Goal: Transaction & Acquisition: Purchase product/service

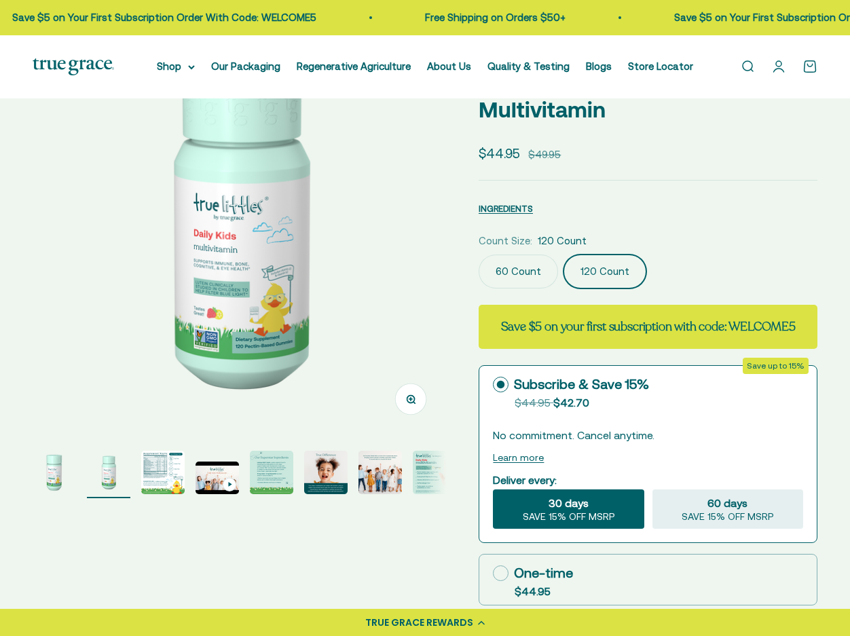
scroll to position [101, 0]
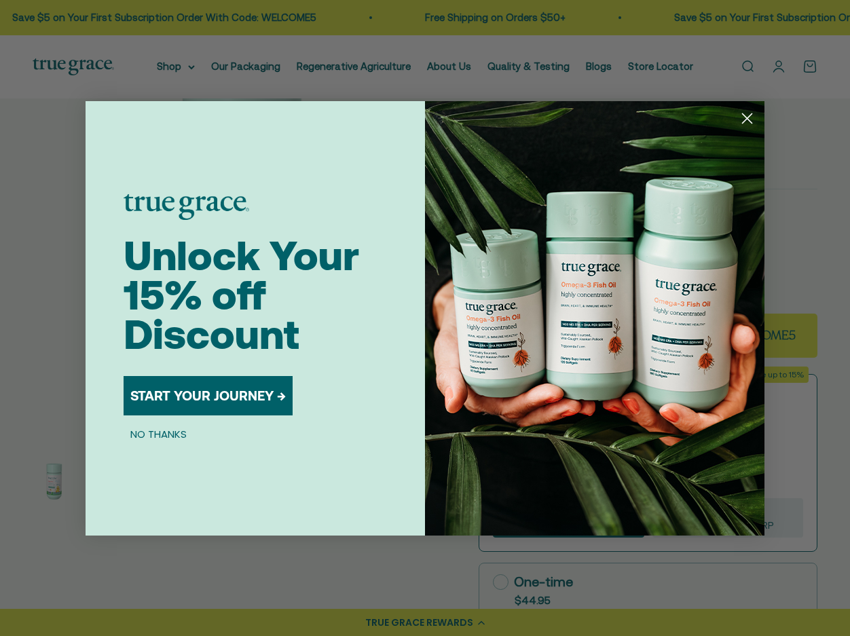
click at [745, 117] on icon "Close dialog" at bounding box center [748, 118] width 10 height 10
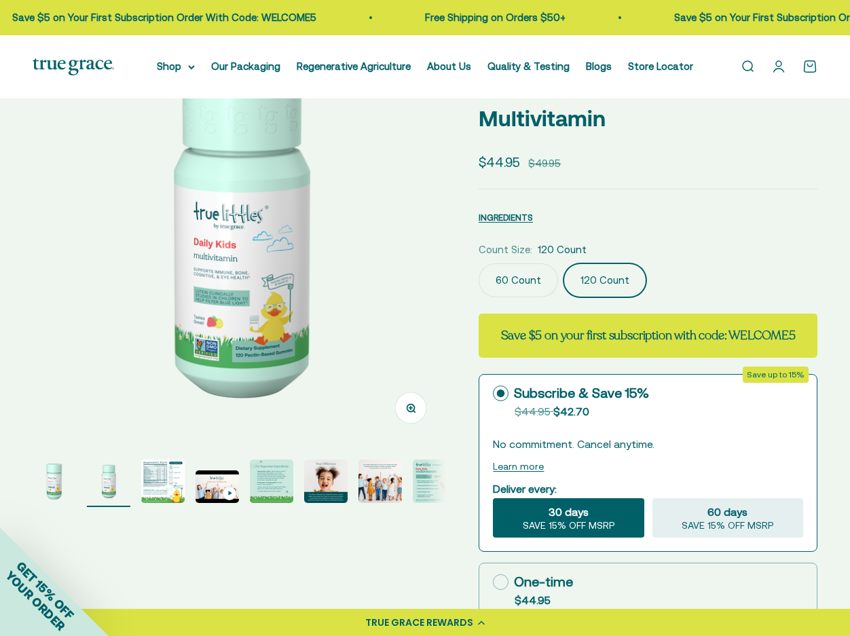
click at [107, 495] on img "Go to item 2" at bounding box center [108, 481] width 43 height 43
click at [52, 495] on img "Go to item 1" at bounding box center [54, 481] width 43 height 43
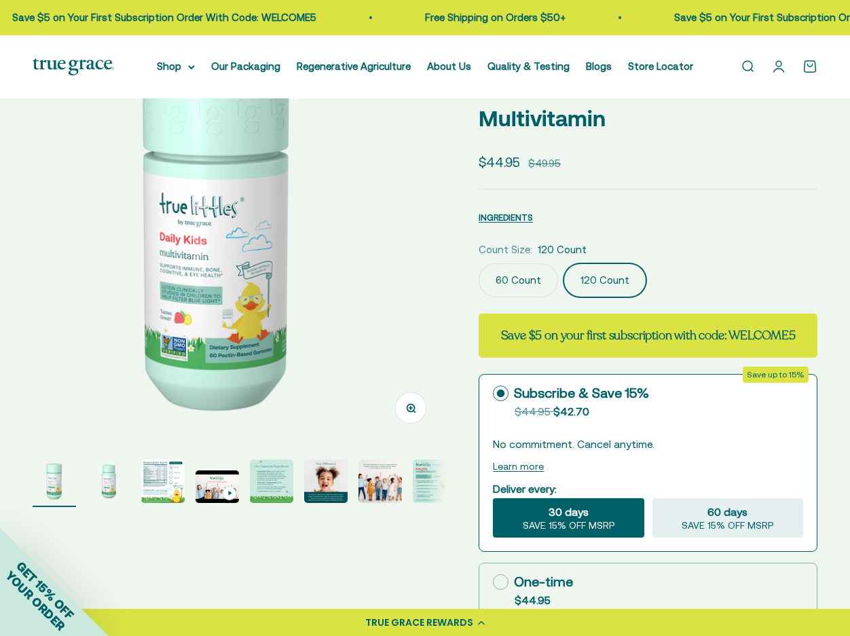
scroll to position [0, 0]
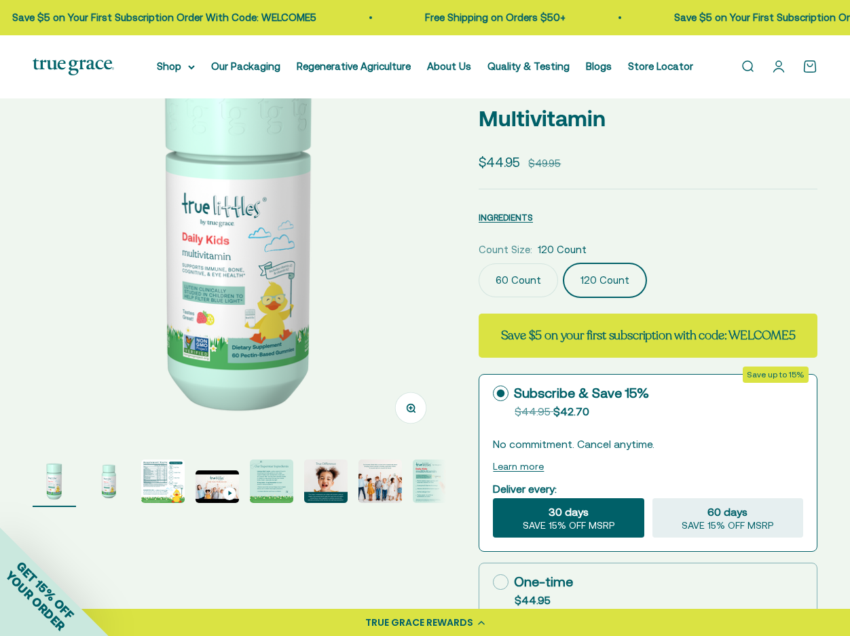
click at [101, 488] on img "Go to item 2" at bounding box center [108, 481] width 43 height 43
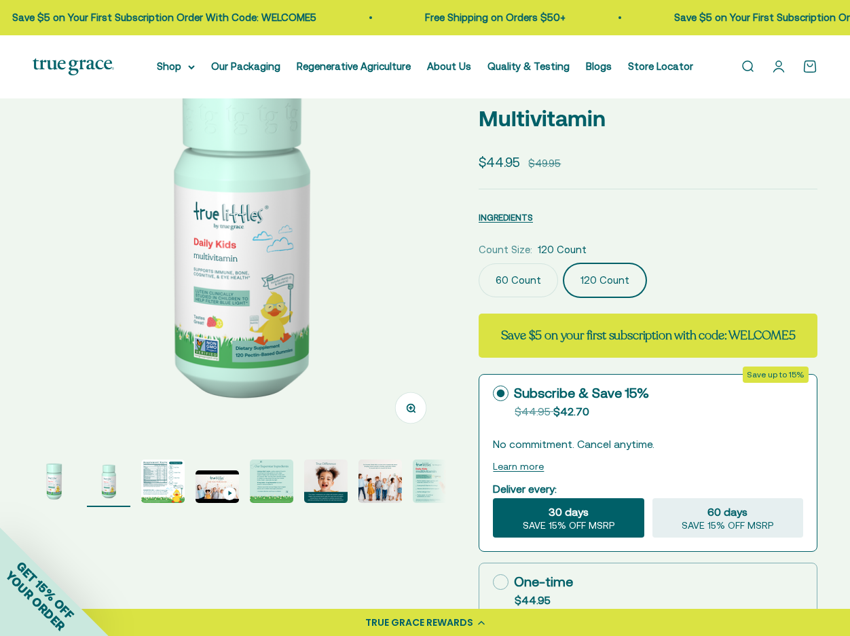
click at [155, 484] on img "Go to item 3" at bounding box center [162, 481] width 43 height 43
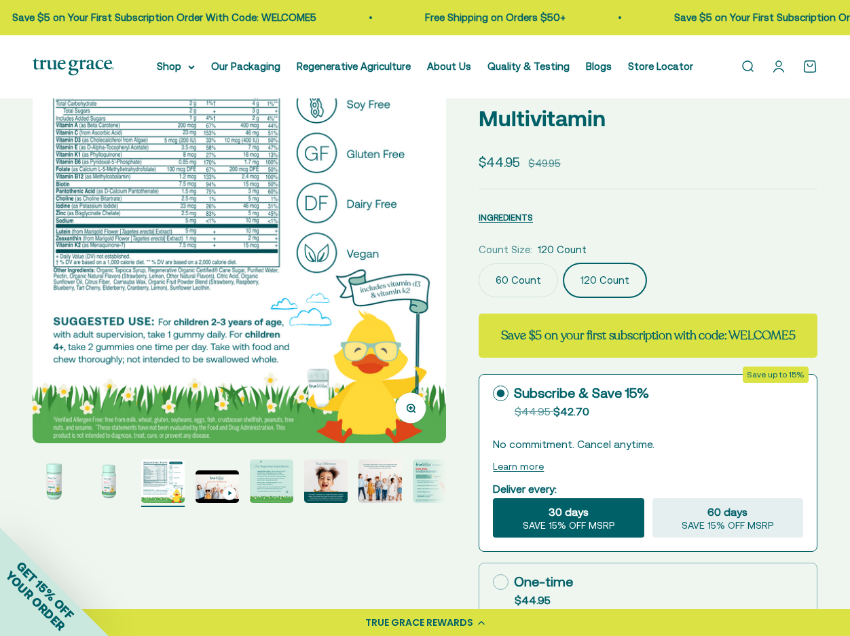
click at [219, 488] on img "Go to item 4" at bounding box center [217, 487] width 43 height 33
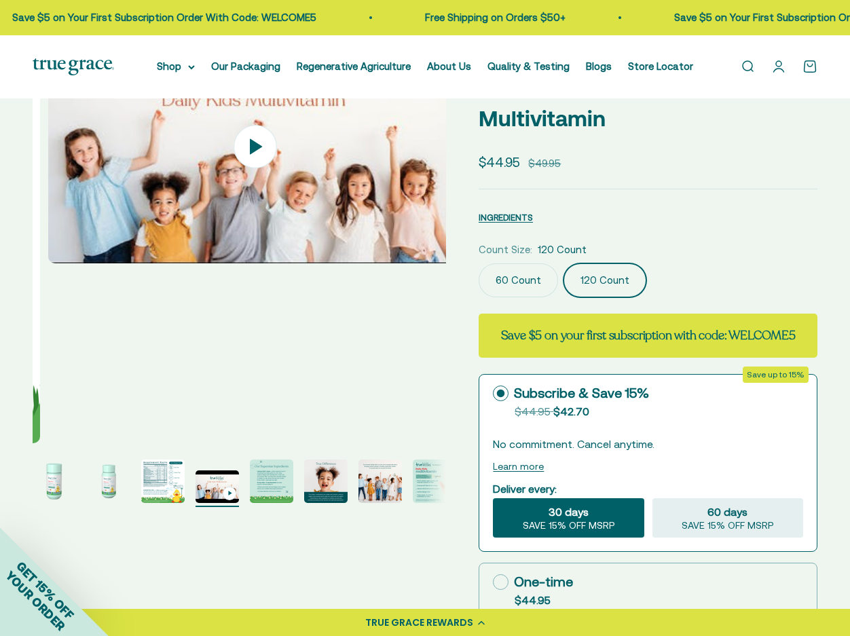
scroll to position [0, 1266]
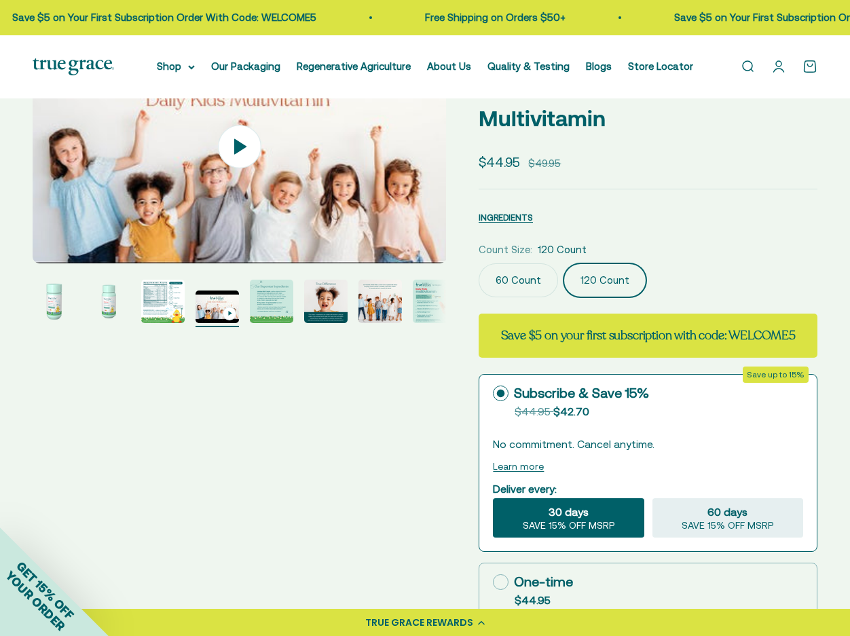
click at [261, 487] on div "Zoom Go to item 1 Go to item 2 Go to item 3 Go to item 4 Go to item 5 Go to ite…" at bounding box center [425, 455] width 785 height 850
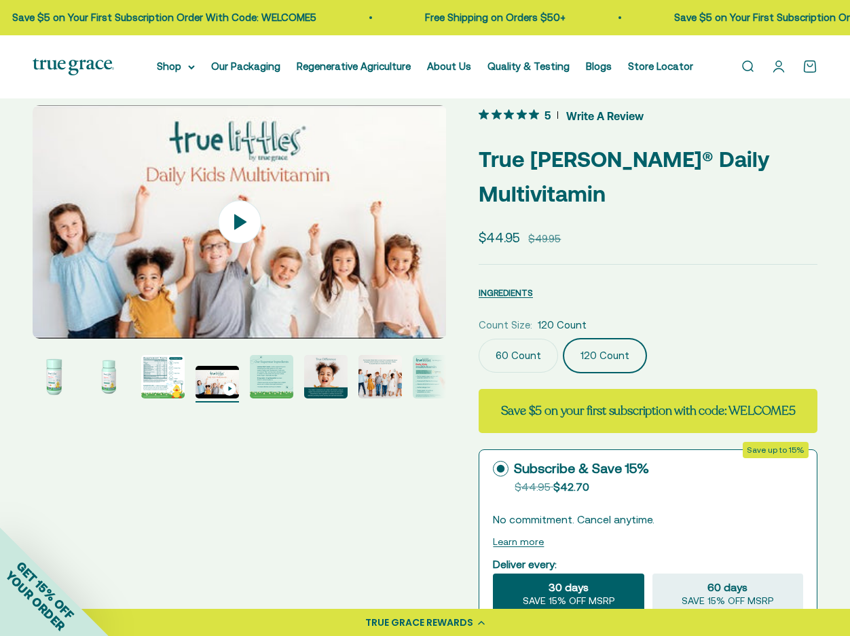
scroll to position [24, 0]
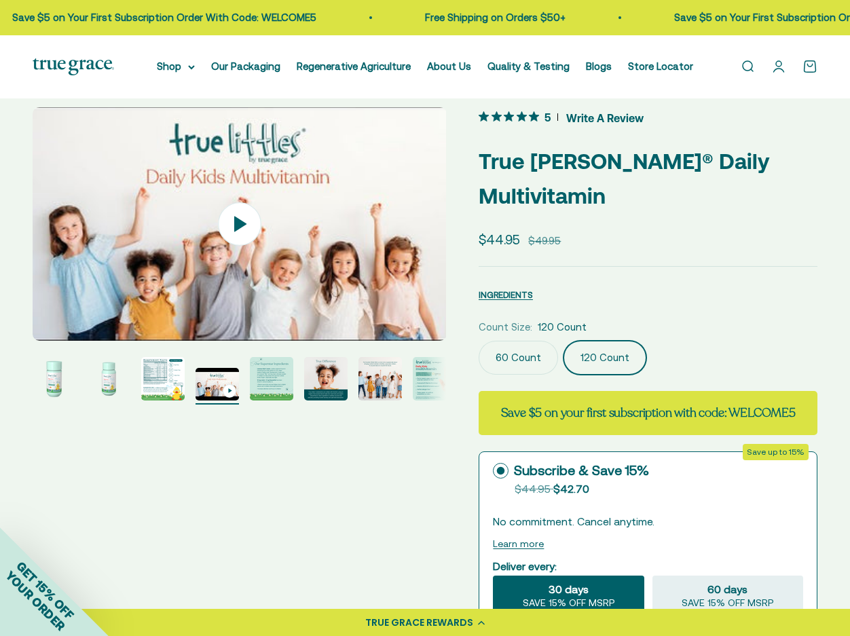
click at [264, 382] on img "Go to item 5" at bounding box center [271, 378] width 43 height 43
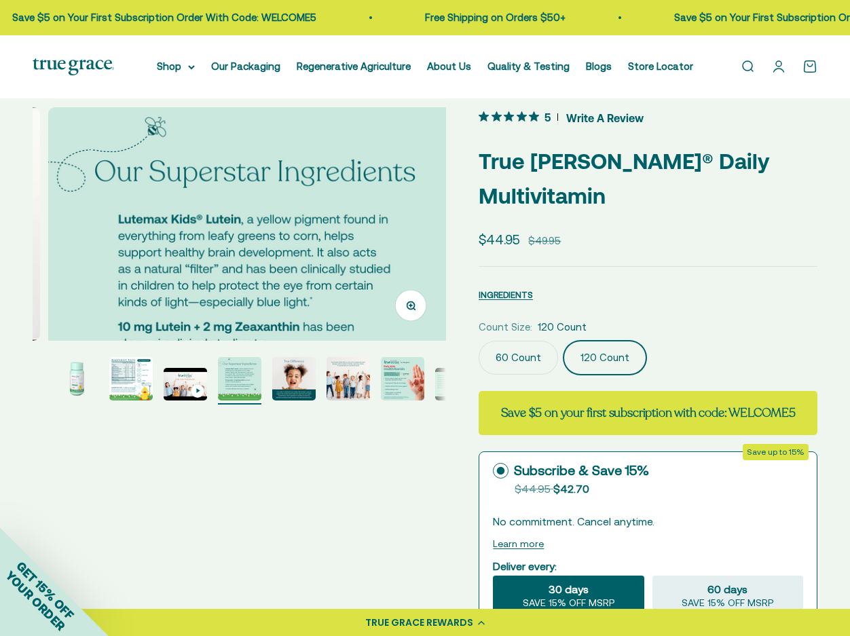
scroll to position [0, 1687]
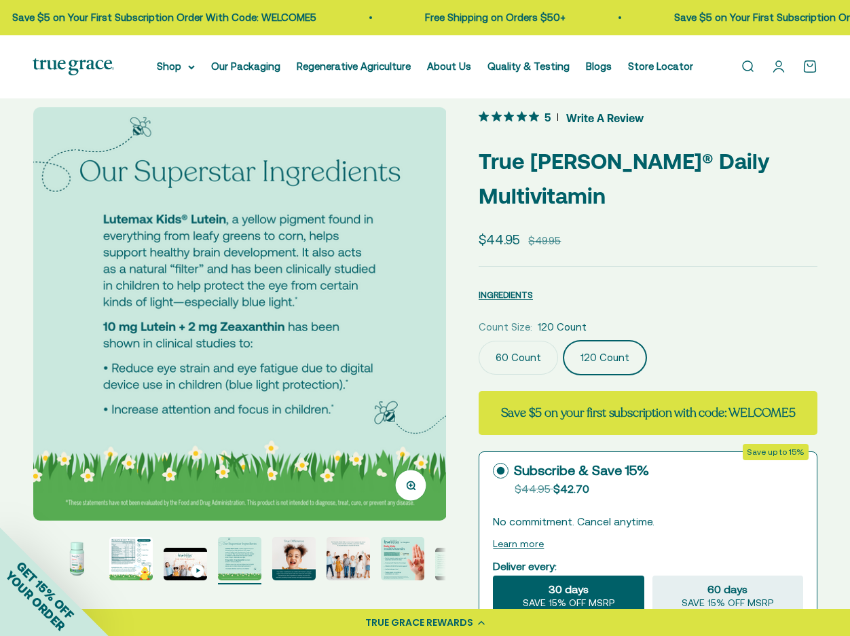
click at [293, 561] on img "Go to item 6" at bounding box center [293, 558] width 43 height 43
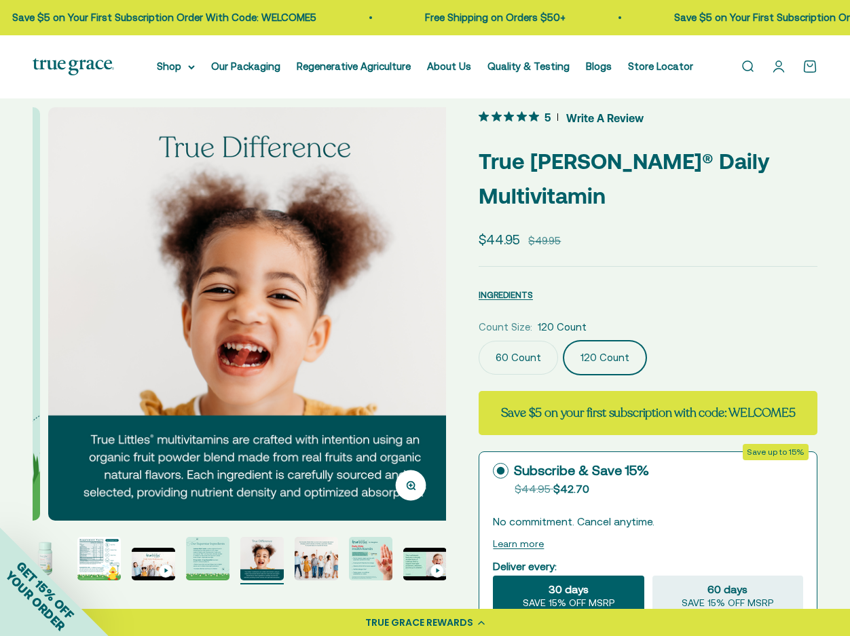
scroll to position [0, 2110]
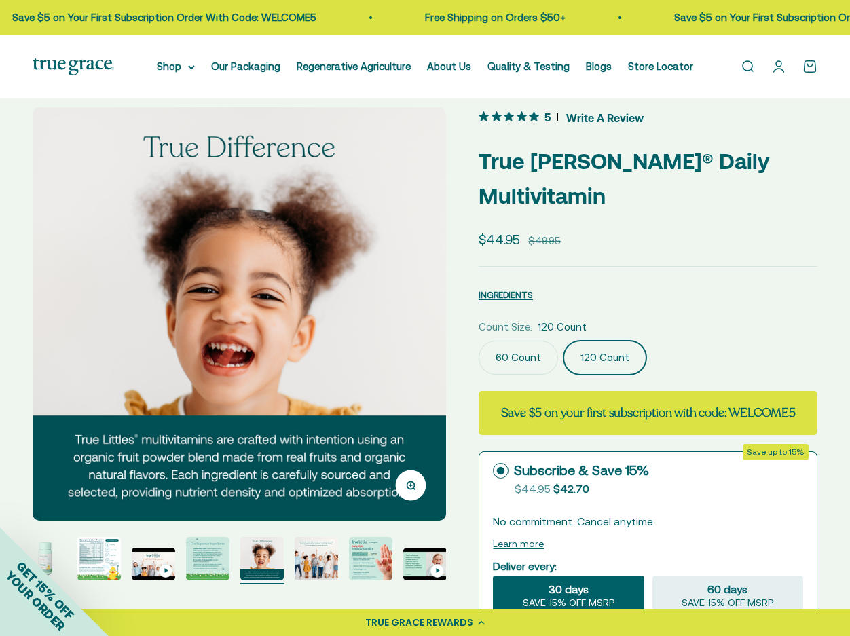
click at [361, 564] on img "Go to item 8" at bounding box center [370, 558] width 43 height 43
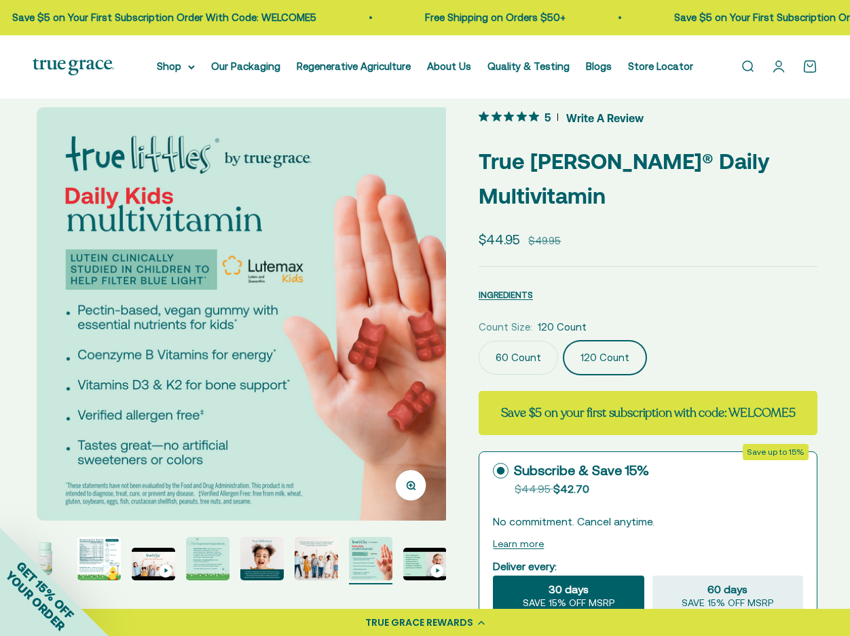
scroll to position [0, 2953]
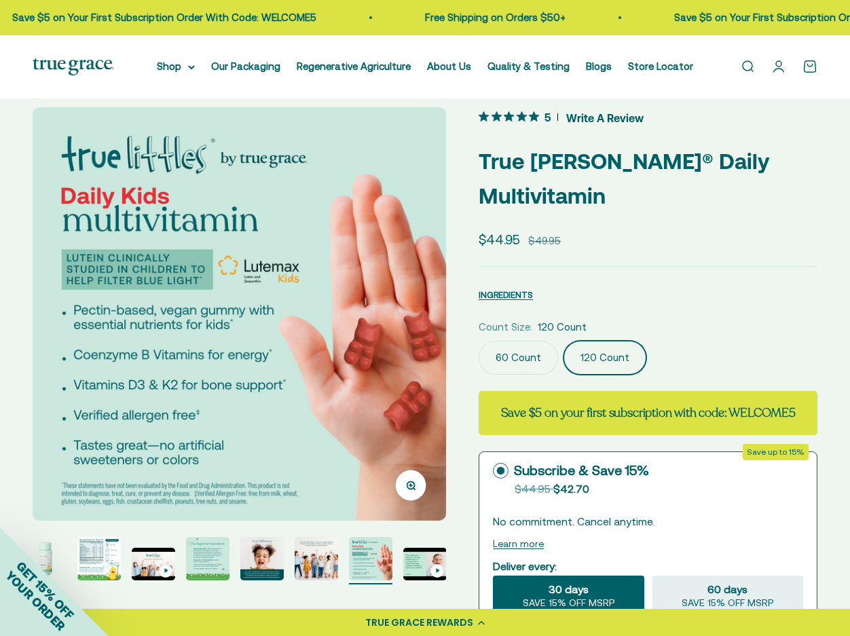
click at [427, 564] on img "Go to item 9" at bounding box center [424, 564] width 43 height 33
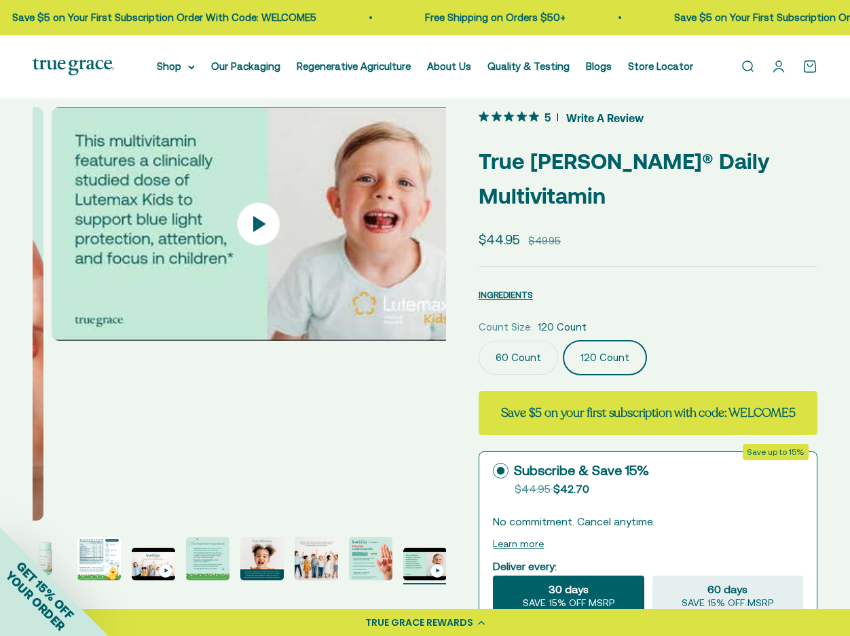
scroll to position [0, 3375]
